Goal: Task Accomplishment & Management: Complete application form

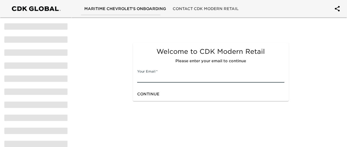
click at [156, 78] on input "text" at bounding box center [210, 78] width 147 height 9
type input "[EMAIL_ADDRESS][DOMAIN_NAME]"
click at [153, 97] on span "Continue" at bounding box center [148, 94] width 22 height 7
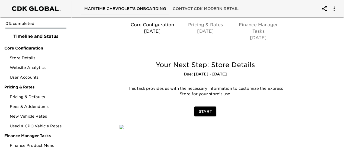
scroll to position [40, 0]
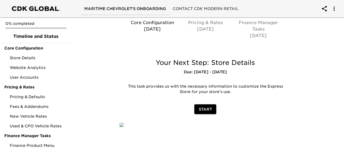
click at [205, 106] on span "Start" at bounding box center [205, 109] width 13 height 7
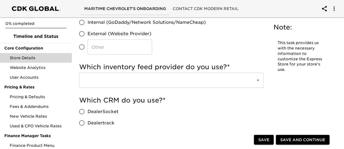
scroll to position [81, 0]
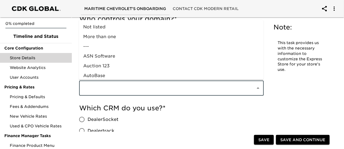
click at [151, 93] on input "text" at bounding box center [164, 88] width 165 height 10
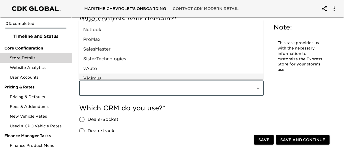
scroll to position [306, 0]
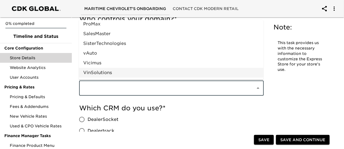
click at [178, 97] on div "Which inventory feed provider do you use? * ​" at bounding box center [171, 84] width 185 height 33
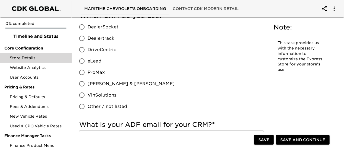
scroll to position [163, 0]
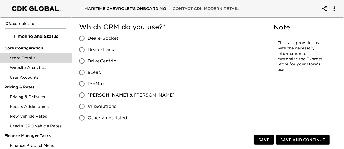
click at [79, 73] on input "eLead" at bounding box center [81, 72] width 11 height 11
radio input "true"
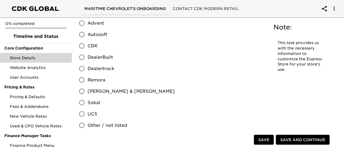
scroll to position [325, 0]
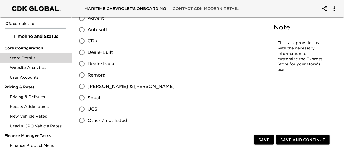
click at [84, 43] on input "CDK" at bounding box center [81, 41] width 11 height 11
radio input "true"
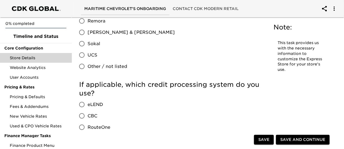
scroll to position [407, 0]
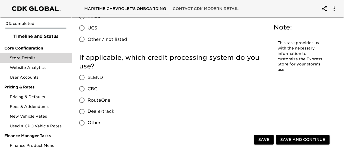
click at [83, 102] on input "RouteOne" at bounding box center [81, 100] width 11 height 11
radio input "true"
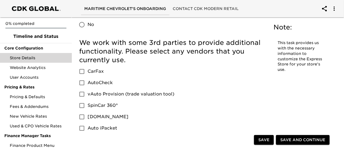
scroll to position [651, 0]
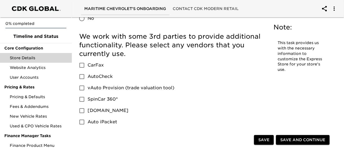
click at [83, 60] on input "CarFax" at bounding box center [81, 65] width 11 height 11
checkbox input "true"
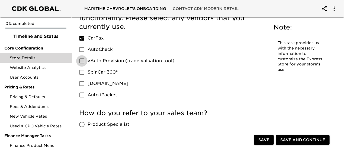
click at [84, 55] on input "vAuto Provision (trade valuation tool)" at bounding box center [81, 60] width 11 height 11
checkbox input "true"
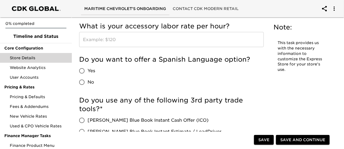
scroll to position [840, 0]
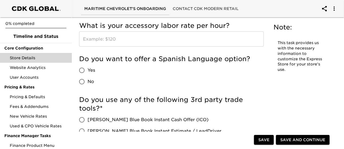
click at [85, 65] on input "Yes" at bounding box center [81, 70] width 11 height 11
radio input "true"
drag, startPoint x: 80, startPoint y: 111, endPoint x: 88, endPoint y: 106, distance: 9.2
click at [80, 114] on input "[PERSON_NAME] Blue Book Instant Cash Offer (ICO)" at bounding box center [81, 119] width 11 height 11
radio input "true"
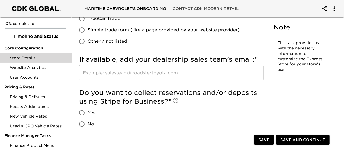
scroll to position [1003, 0]
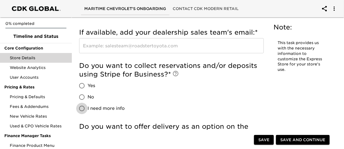
click at [81, 103] on input "I need more info" at bounding box center [81, 108] width 11 height 11
radio input "true"
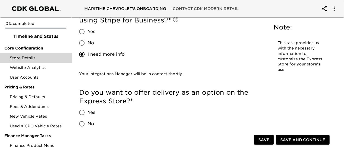
scroll to position [1084, 0]
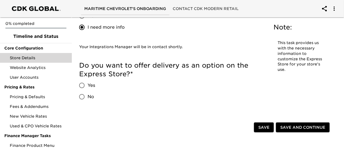
click at [84, 91] on input "No" at bounding box center [81, 96] width 11 height 11
radio input "true"
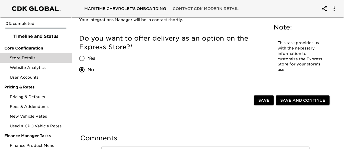
scroll to position [1141, 0]
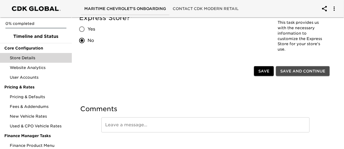
click at [301, 68] on span "Save and Continue" at bounding box center [302, 71] width 45 height 7
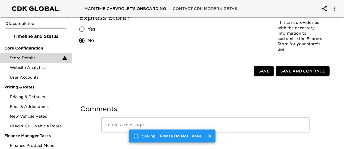
scroll to position [0, 0]
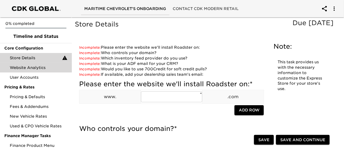
click at [41, 68] on span "Website Analytics" at bounding box center [39, 67] width 58 height 5
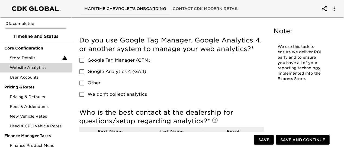
scroll to position [27, 0]
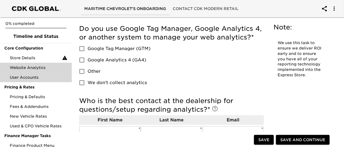
click at [47, 76] on span "User Accounts" at bounding box center [39, 77] width 58 height 5
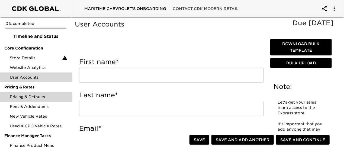
click at [30, 99] on span "Pricing & Defaults" at bounding box center [39, 96] width 58 height 5
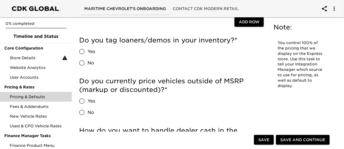
scroll to position [136, 0]
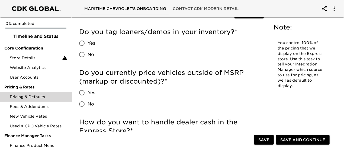
click at [83, 94] on input "Yes" at bounding box center [81, 92] width 11 height 11
radio input "true"
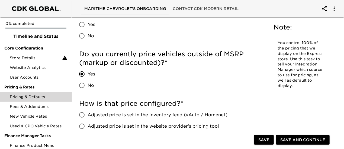
scroll to position [163, 0]
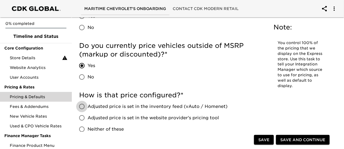
click at [82, 107] on input "Adjusted price is set in the inventory feed (vAuto / Homenet)" at bounding box center [81, 106] width 11 height 11
radio input "true"
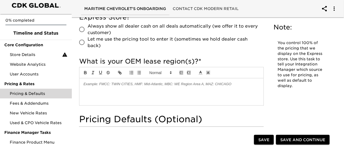
scroll to position [352, 0]
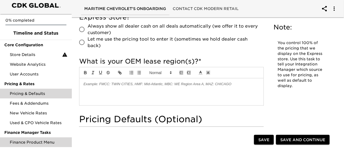
click at [51, 140] on span "Finance Product Menu" at bounding box center [39, 142] width 58 height 5
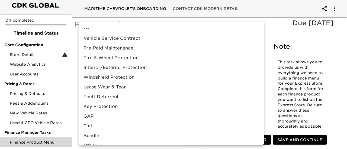
click at [278, 37] on div at bounding box center [173, 74] width 347 height 149
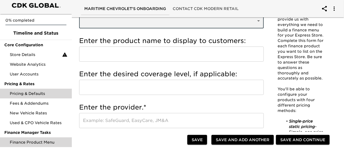
scroll to position [108, 0]
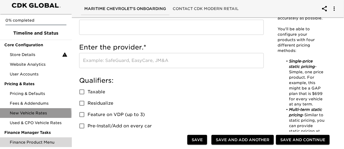
click at [35, 114] on span "New Vehicle Rates" at bounding box center [39, 113] width 58 height 5
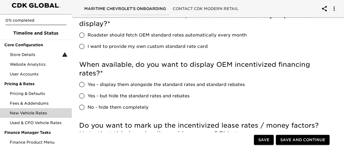
scroll to position [108, 0]
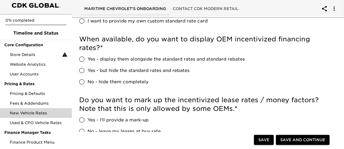
click at [82, 74] on input "Yes - but hide the standard rates and rebates" at bounding box center [81, 70] width 11 height 11
radio input "true"
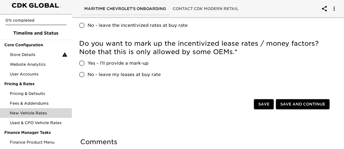
scroll to position [217, 0]
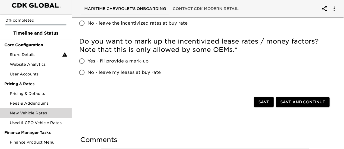
click at [84, 63] on input "Yes - I'll provide a mark-up" at bounding box center [81, 61] width 11 height 11
radio input "true"
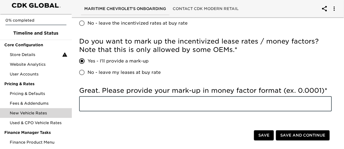
click at [125, 104] on input "text" at bounding box center [205, 104] width 253 height 15
type input ".0050"
click at [118, 128] on div "Save Save and Continue" at bounding box center [205, 135] width 261 height 17
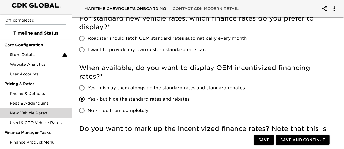
scroll to position [73, 0]
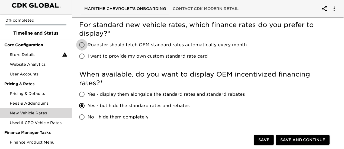
click at [84, 45] on input "Roadster should fetch OEM standard rates automatically every month" at bounding box center [81, 44] width 11 height 11
radio input "true"
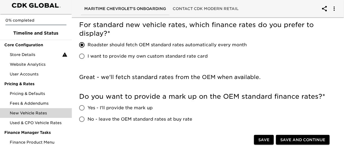
scroll to position [127, 0]
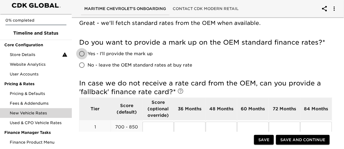
click at [83, 54] on input "Yes - I'll provide the mark up" at bounding box center [81, 53] width 11 height 11
radio input "true"
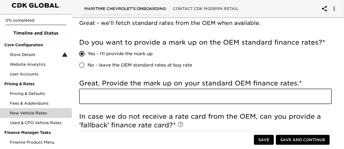
click at [131, 100] on input "text" at bounding box center [205, 96] width 253 height 15
type input ".005"
click at [234, 70] on div "Do you want to provide a mark up on the OEM standard finance rates? * Yes - I'l…" at bounding box center [205, 54] width 253 height 33
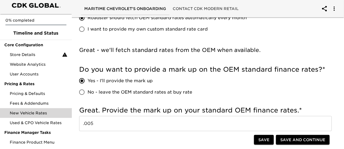
scroll to position [0, 0]
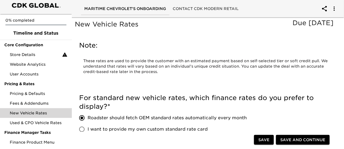
click at [263, 140] on span "Save" at bounding box center [263, 140] width 11 height 7
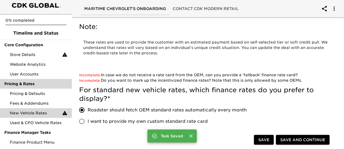
scroll to position [27, 0]
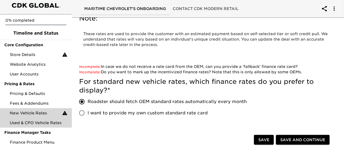
click at [51, 124] on span "Used & CPO Vehicle Rates" at bounding box center [39, 122] width 58 height 5
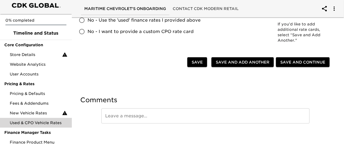
scroll to position [239, 0]
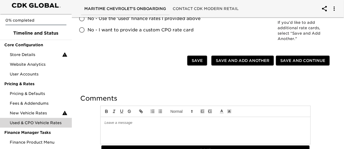
click at [117, 56] on div "Save Save and Add Another Add Another Save and Continue" at bounding box center [205, 61] width 261 height 17
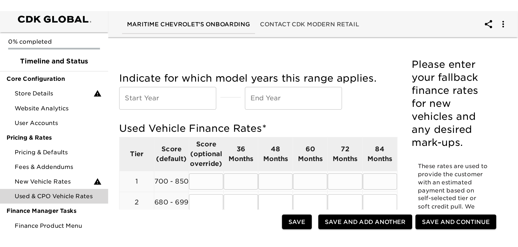
scroll to position [0, 0]
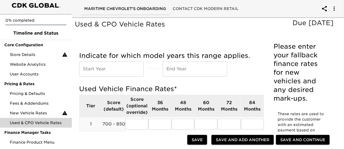
click at [103, 37] on div "Used & CPO Vehicle Rates Due [DATE]" at bounding box center [206, 28] width 264 height 19
